Goal: Task Accomplishment & Management: Manage account settings

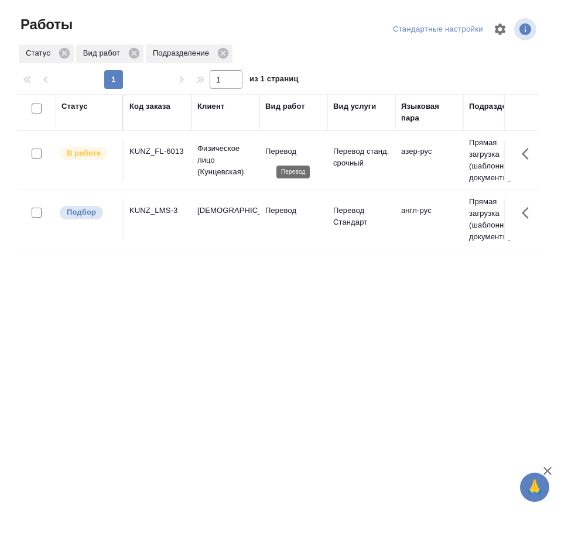
click at [309, 155] on p "Перевод" at bounding box center [293, 152] width 56 height 12
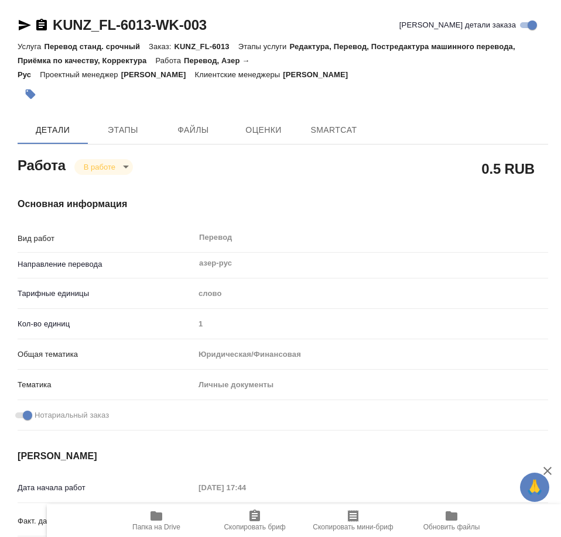
type textarea "x"
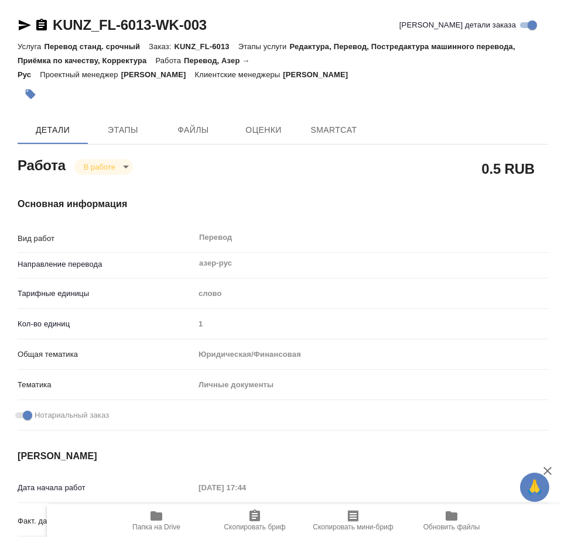
type textarea "x"
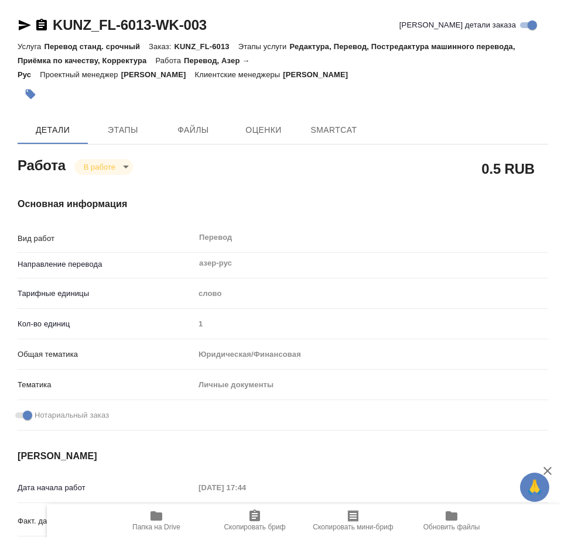
click at [140, 522] on span "Папка на Drive" at bounding box center [156, 520] width 84 height 22
type textarea "x"
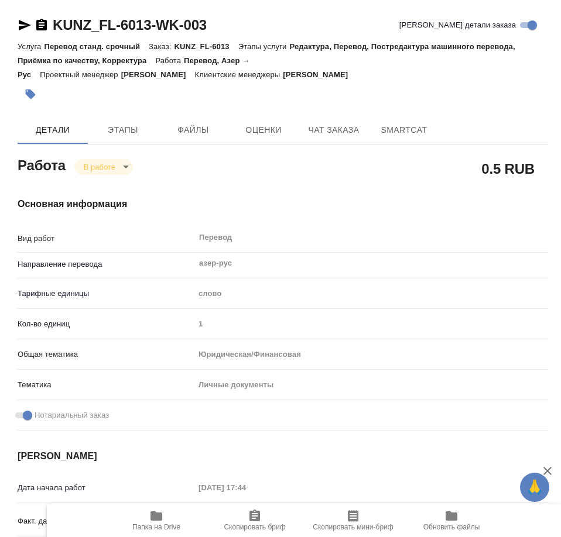
type textarea "x"
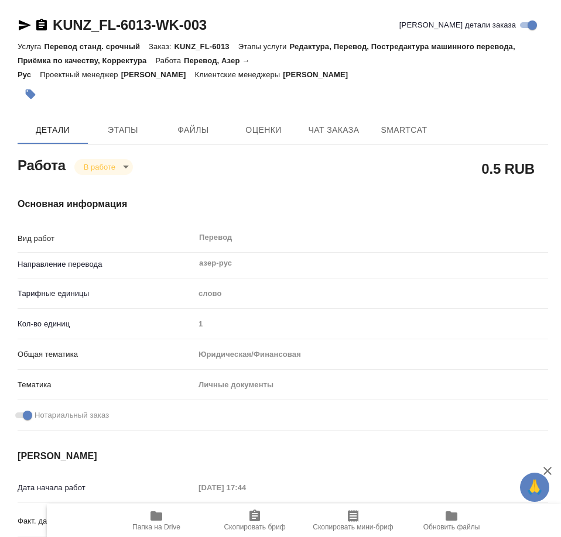
type textarea "x"
click at [152, 131] on button "Этапы" at bounding box center [123, 130] width 70 height 28
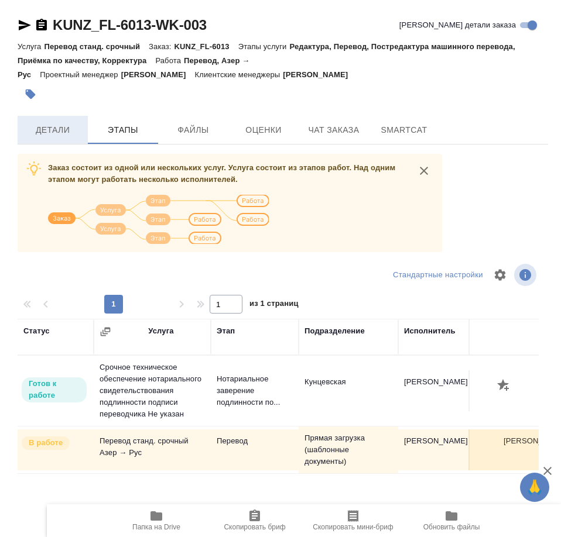
click at [67, 128] on span "Детали" at bounding box center [53, 130] width 56 height 15
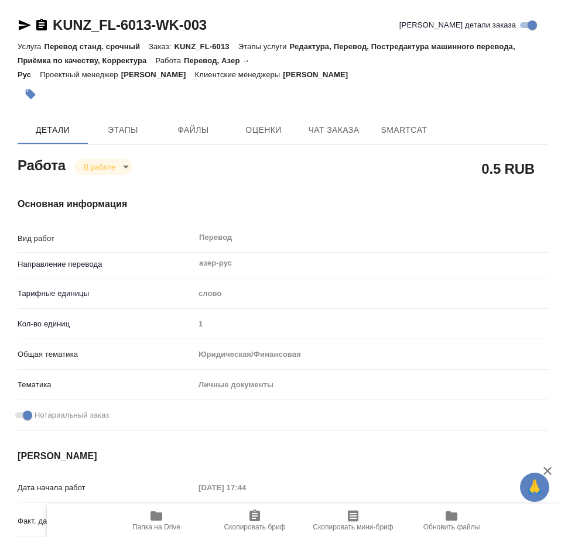
type textarea "x"
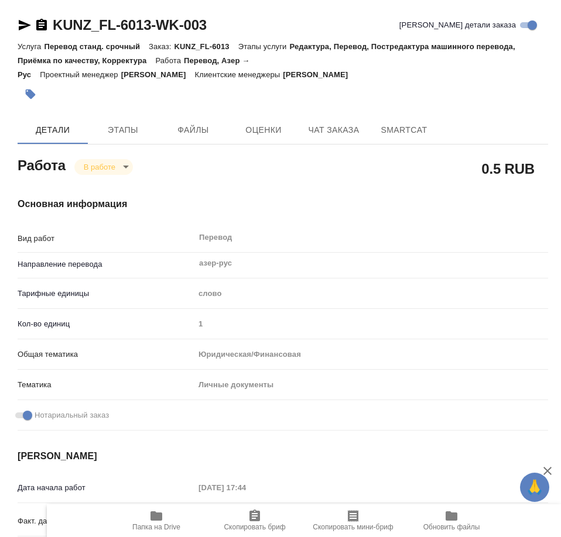
type textarea "x"
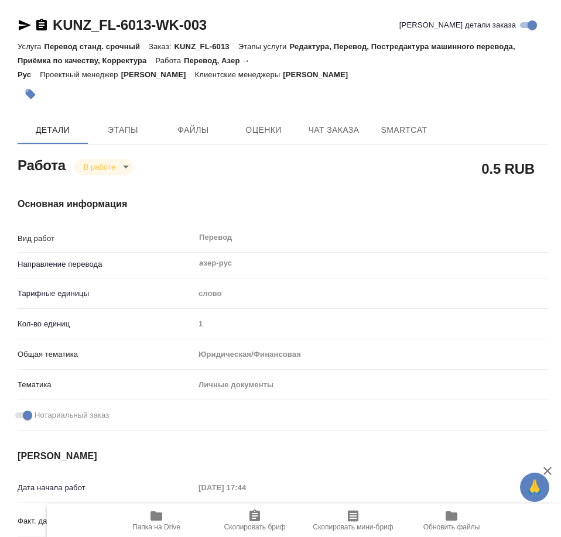
type textarea "x"
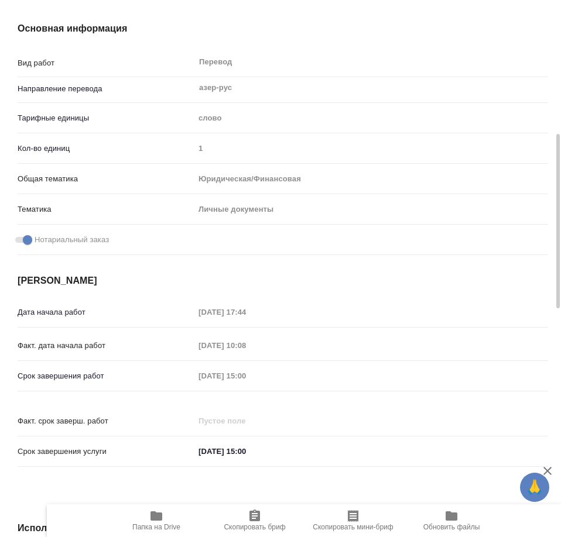
type textarea "x"
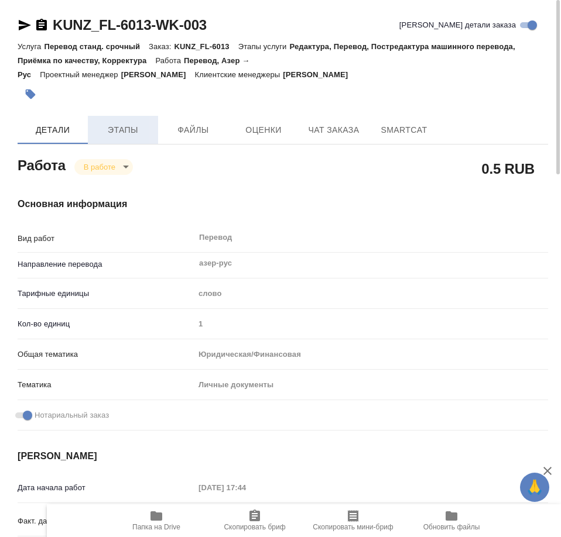
click at [121, 131] on span "Этапы" at bounding box center [123, 130] width 56 height 15
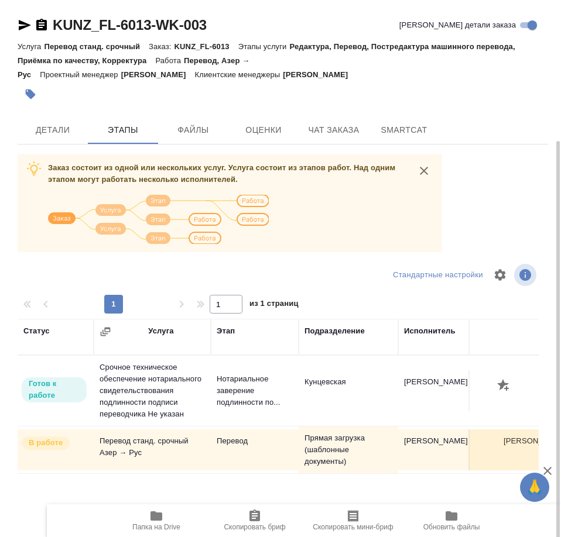
scroll to position [75, 0]
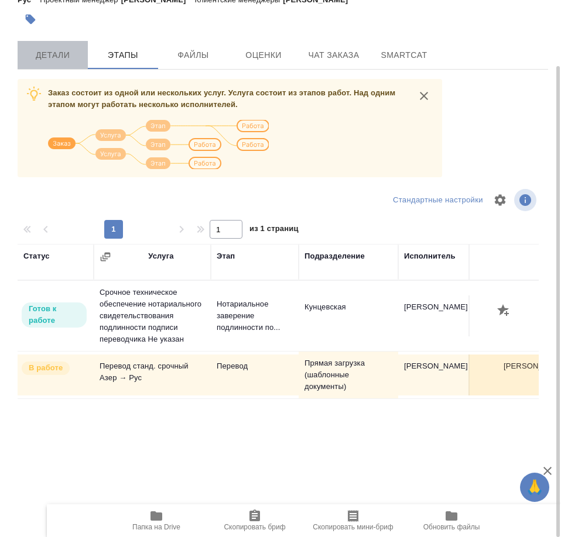
click at [52, 49] on span "Детали" at bounding box center [53, 55] width 56 height 15
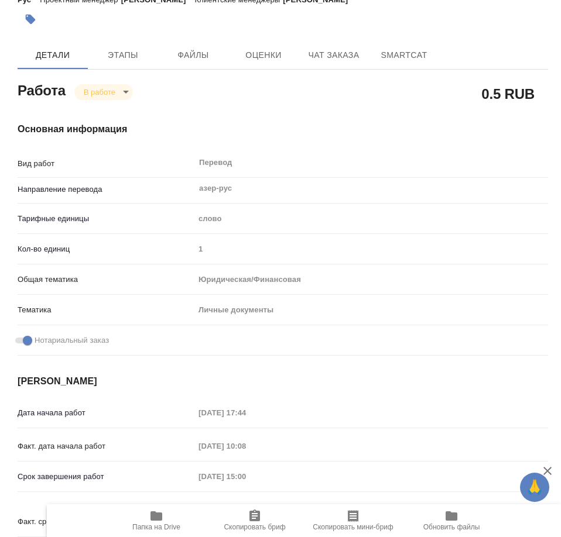
type textarea "x"
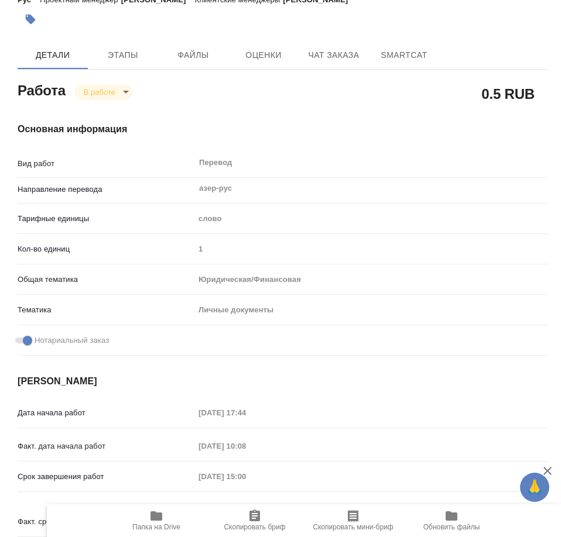
type textarea "x"
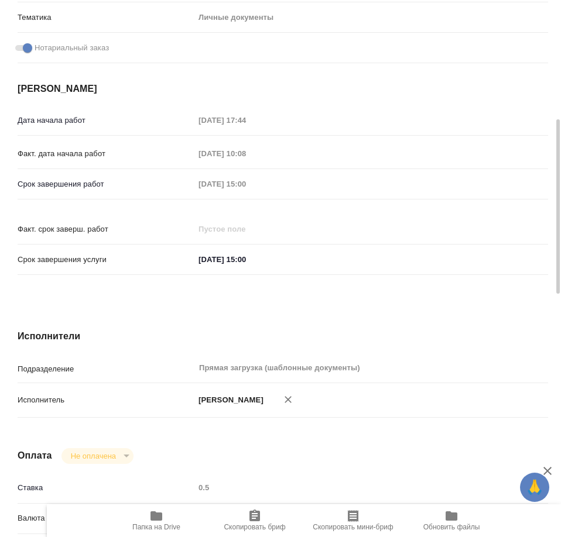
type textarea "x"
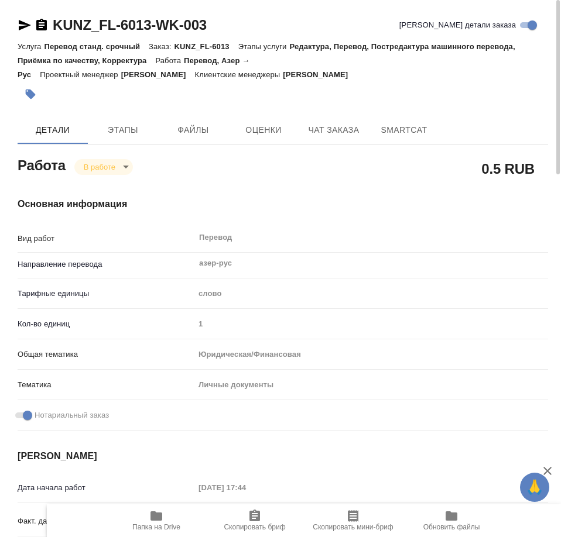
click at [33, 94] on icon "button" at bounding box center [31, 95] width 10 height 10
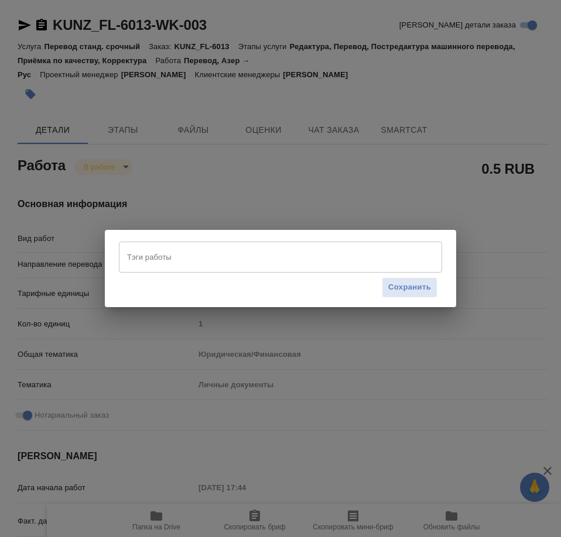
click at [193, 257] on input "Тэги работы" at bounding box center [269, 257] width 290 height 20
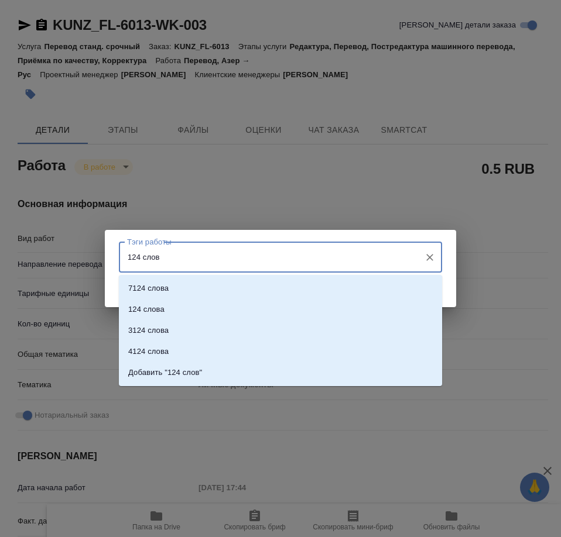
type input "124 слова"
click at [181, 371] on p "Добавить "124 слова"" at bounding box center [167, 373] width 78 height 12
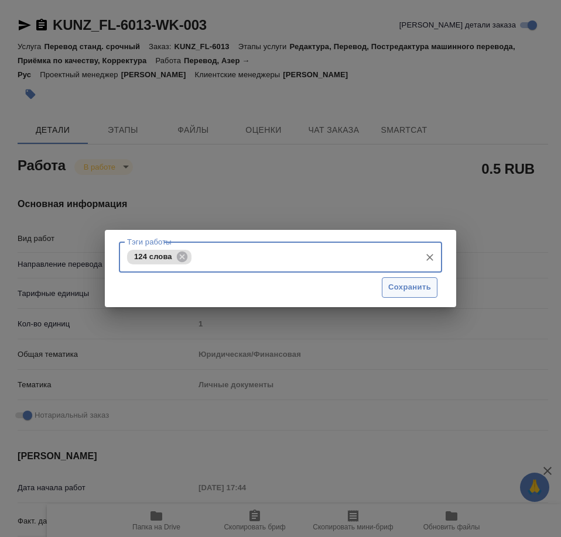
click at [422, 290] on span "Сохранить" at bounding box center [409, 287] width 43 height 13
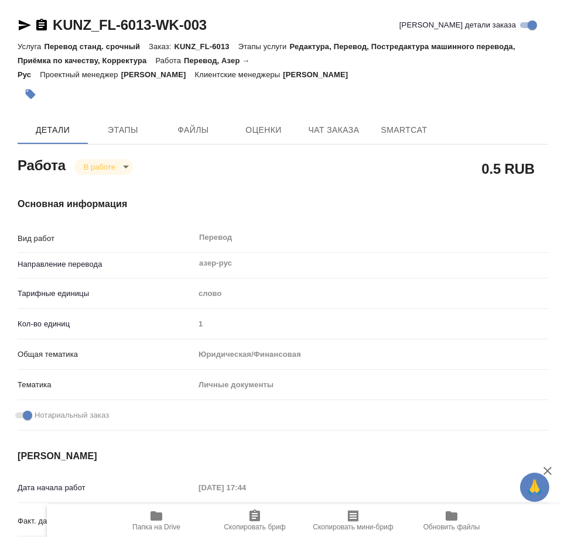
type input "inProgress"
type textarea "Перевод"
type textarea "x"
type input "азер-рус"
type input "5a8b1489cc6b4906c91bfd90"
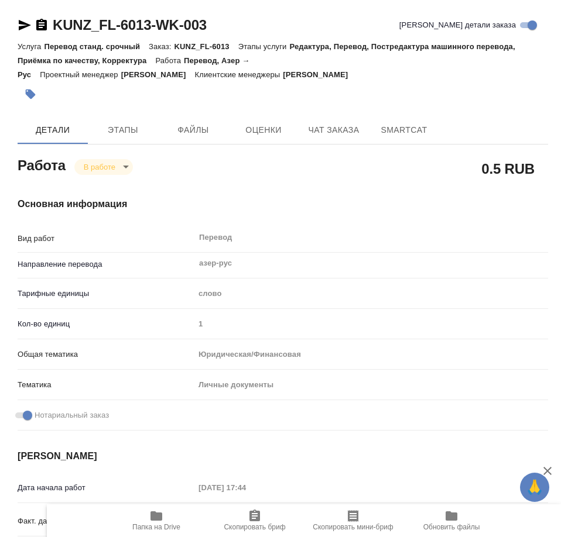
type input "1"
type input "yr-fn"
type input "5a8b8b956a9677013d343cfe"
checkbox input "true"
type input "[DATE] 17:44"
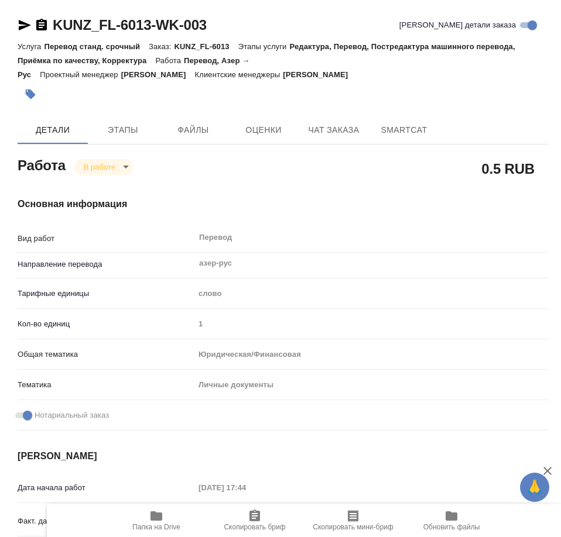
type input "[DATE] 10:08"
type input "[DATE] 15:00"
type input "Прямая загрузка (шаблонные документы)"
type input "notPayed"
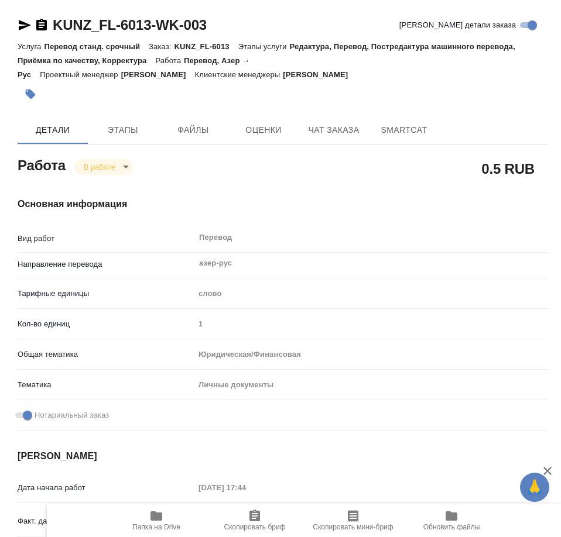
type input "0.5"
type input "RUB"
type input "[PERSON_NAME]"
type textarea "x"
type textarea "/Clients/FL_KUNZ/Orders/KUNZ_FL-6013/Translated/KUNZ_FL-6013-WK-003"
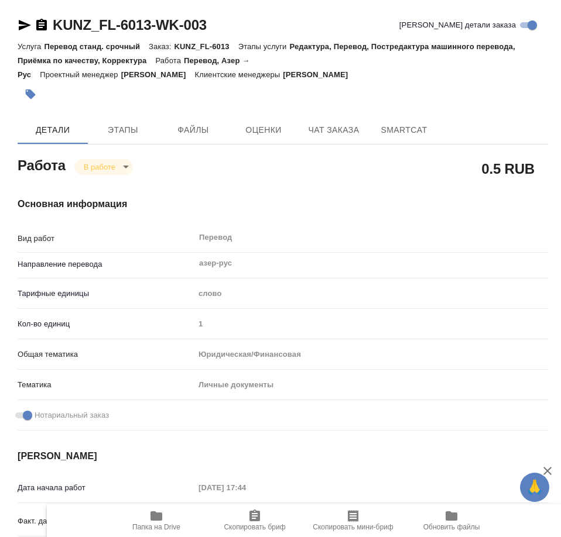
type textarea "x"
type input "KUNZ_FL-6013"
type input "Перевод станд. срочный"
type input "Редактура, Перевод, Постредактура машинного перевода, Приёмка по качеству, Корр…"
type input "[PERSON_NAME]"
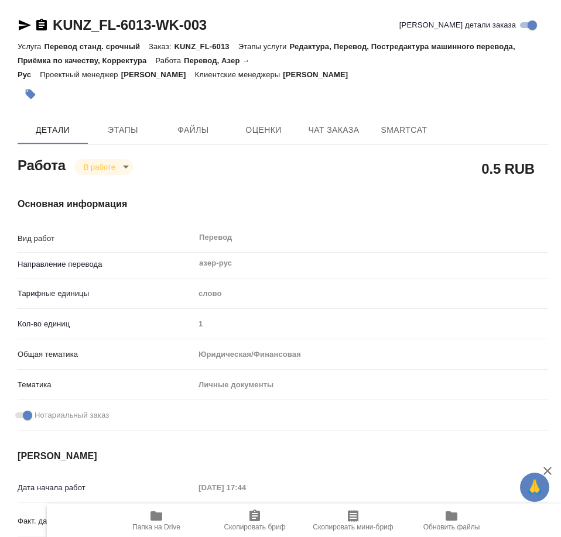
type input "/Clients/FL_KUNZ/Orders/KUNZ_FL-6013"
type textarea "x"
type textarea "СОБ азер-рус, под нот"
type textarea "x"
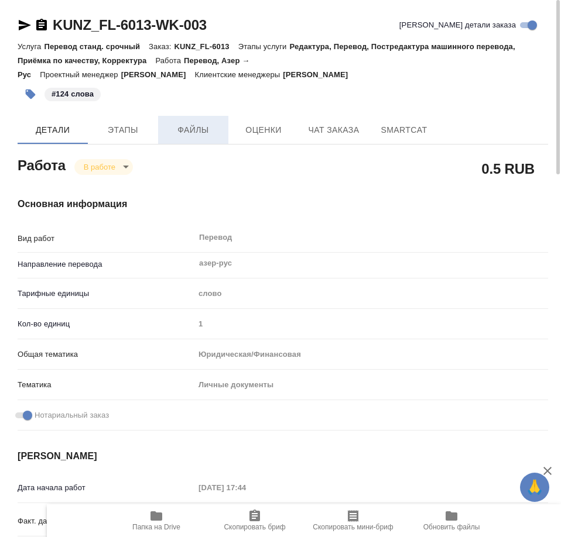
type textarea "x"
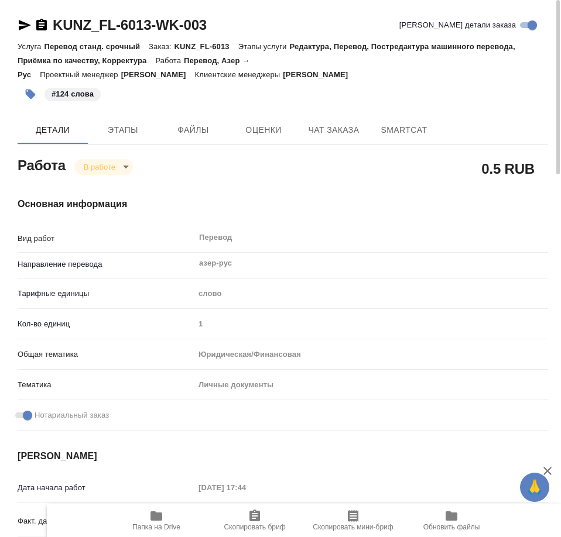
type textarea "x"
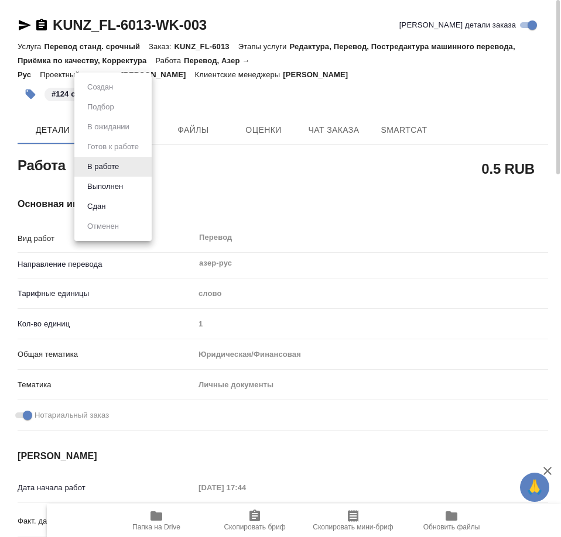
click at [105, 162] on body "🙏 .cls-1 fill:#fff; AWATERA Mamedova Arzu Работы 14 Чаты График Выйти KUNZ_FL-6…" at bounding box center [280, 268] width 561 height 537
type textarea "x"
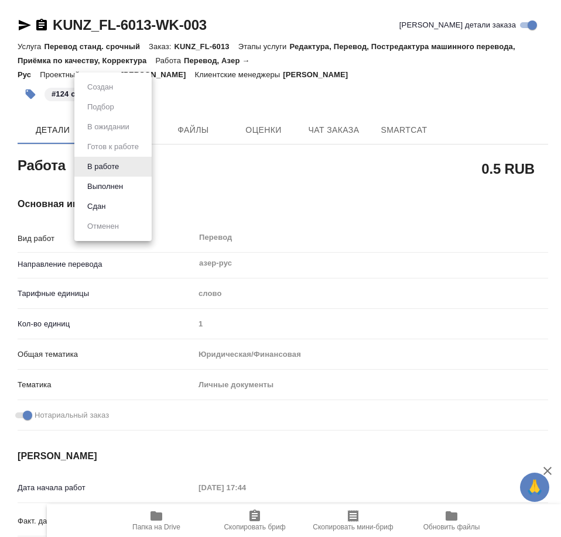
type textarea "x"
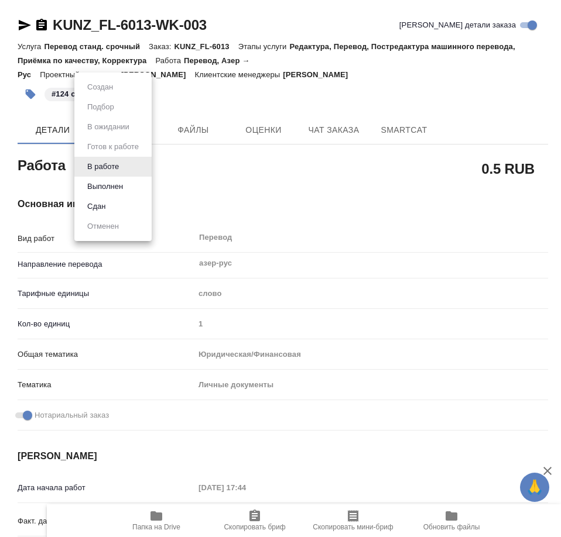
type textarea "x"
click at [115, 186] on button "Выполнен" at bounding box center [105, 186] width 43 height 13
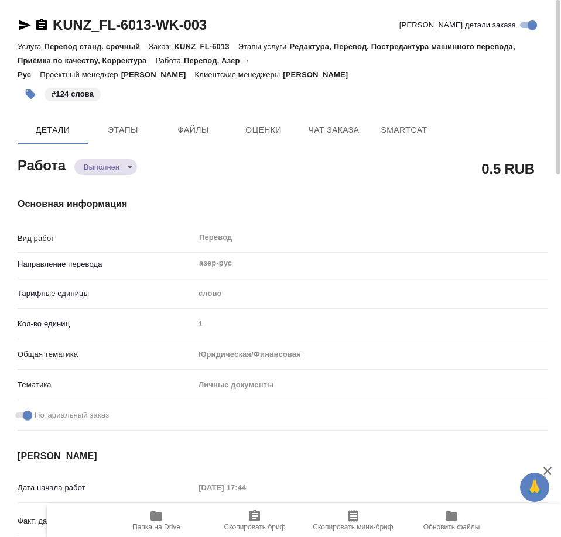
type textarea "x"
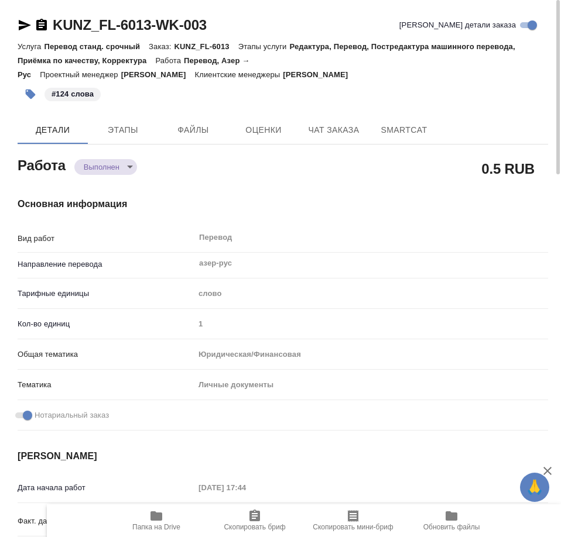
type textarea "x"
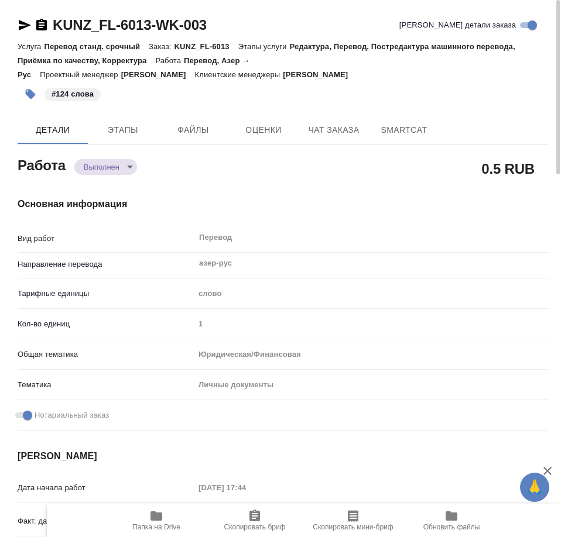
type textarea "x"
